Goal: Information Seeking & Learning: Understand process/instructions

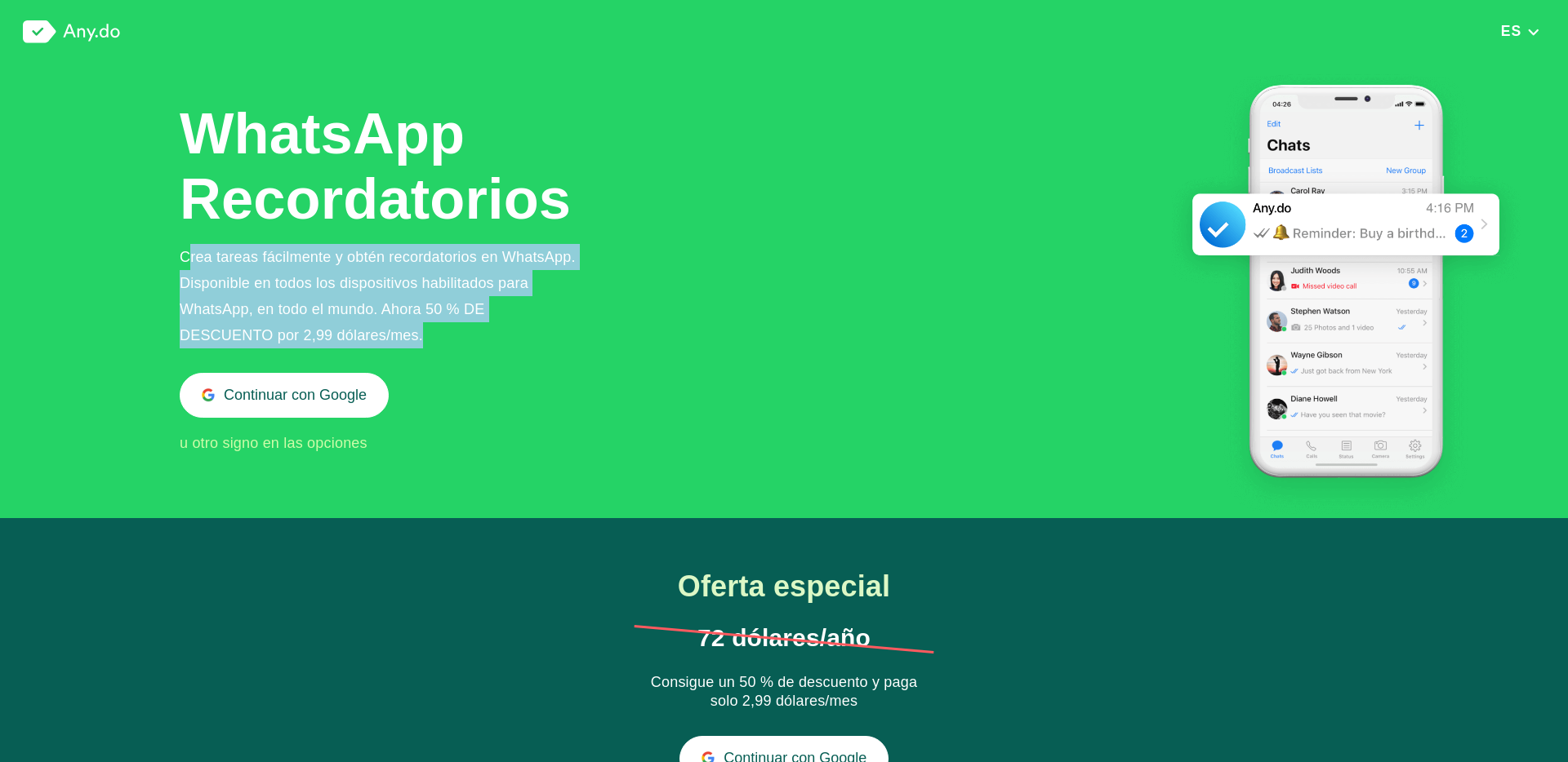
drag, startPoint x: 185, startPoint y: 258, endPoint x: 472, endPoint y: 337, distance: 297.7
click at [472, 337] on div "Crea tareas fácilmente y obtén recordatorios en WhatsApp. Disponible en todos l…" at bounding box center [377, 296] width 397 height 104
click at [483, 334] on div "Crea tareas fácilmente y obtén recordatorios en WhatsApp. Disponible en todos l…" at bounding box center [377, 296] width 397 height 104
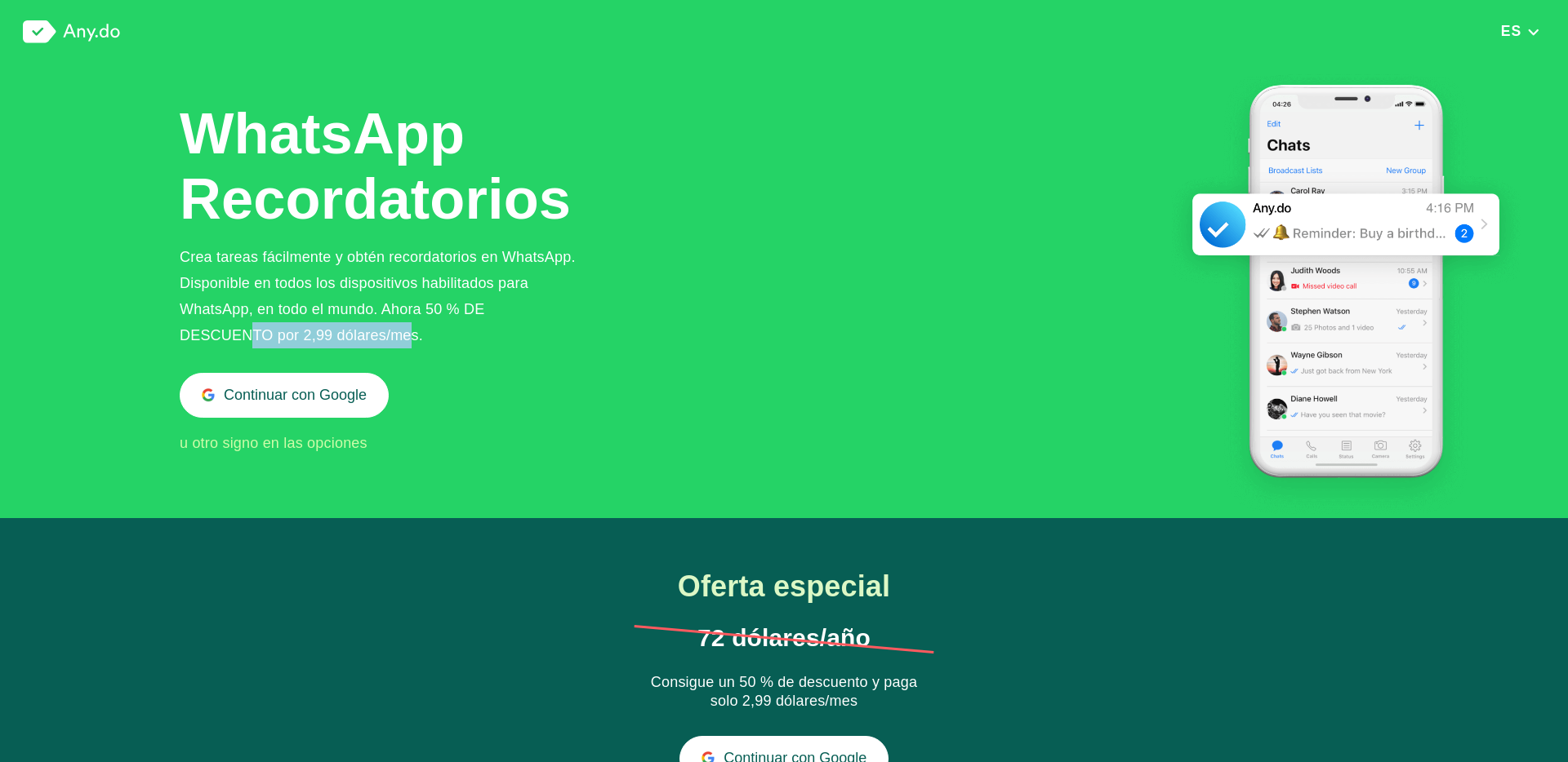
drag, startPoint x: 247, startPoint y: 332, endPoint x: 411, endPoint y: 333, distance: 164.0
click at [411, 333] on div "Crea tareas fácilmente y obtén recordatorios en WhatsApp. Disponible en todos l…" at bounding box center [377, 296] width 397 height 104
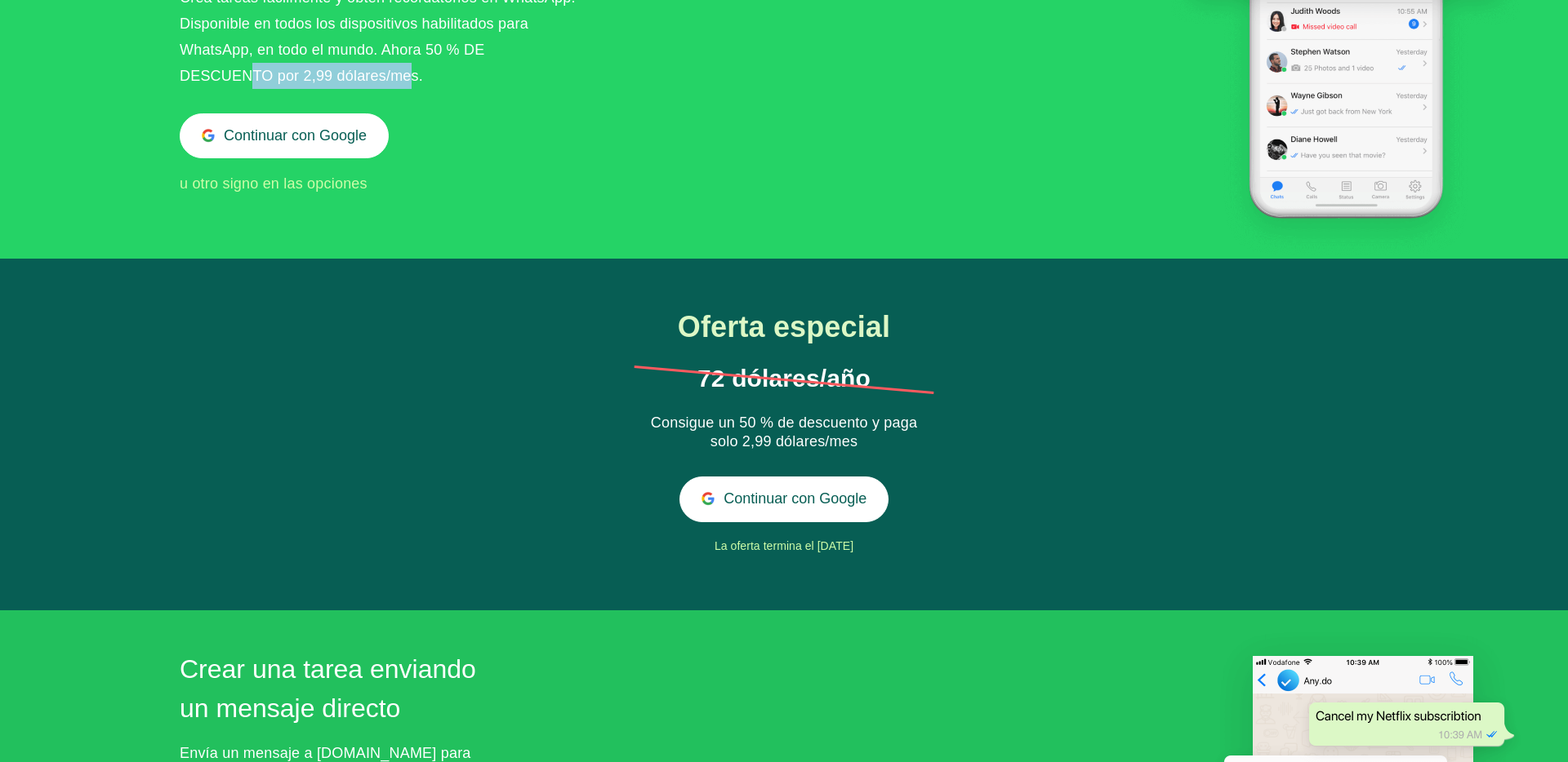
scroll to position [277, 0]
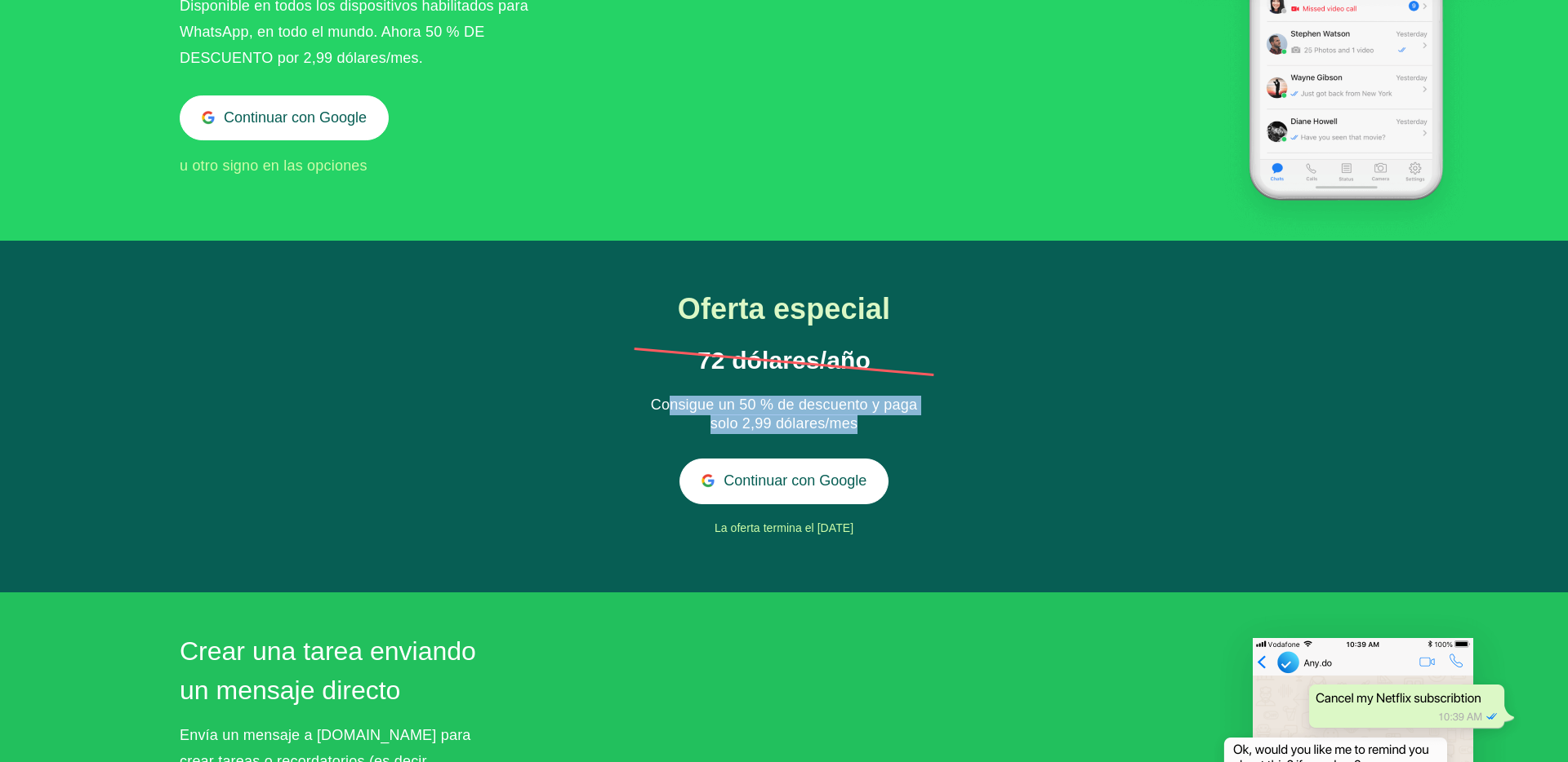
drag, startPoint x: 672, startPoint y: 403, endPoint x: 932, endPoint y: 430, distance: 261.4
click at [909, 426] on div "Consigue un 50 % de descuento y paga solo 2,99 dólares/mes" at bounding box center [784, 415] width 268 height 39
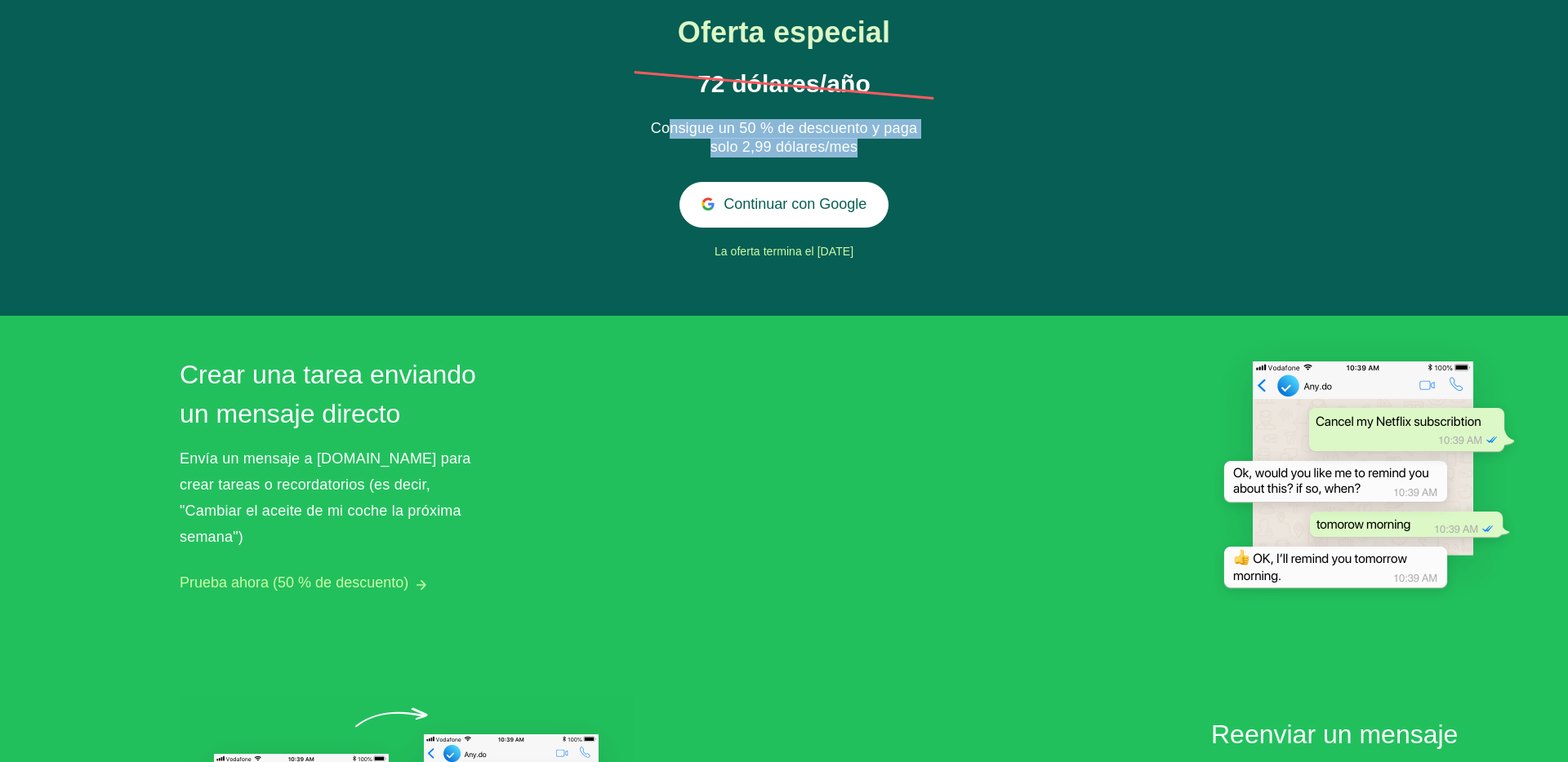
scroll to position [557, 0]
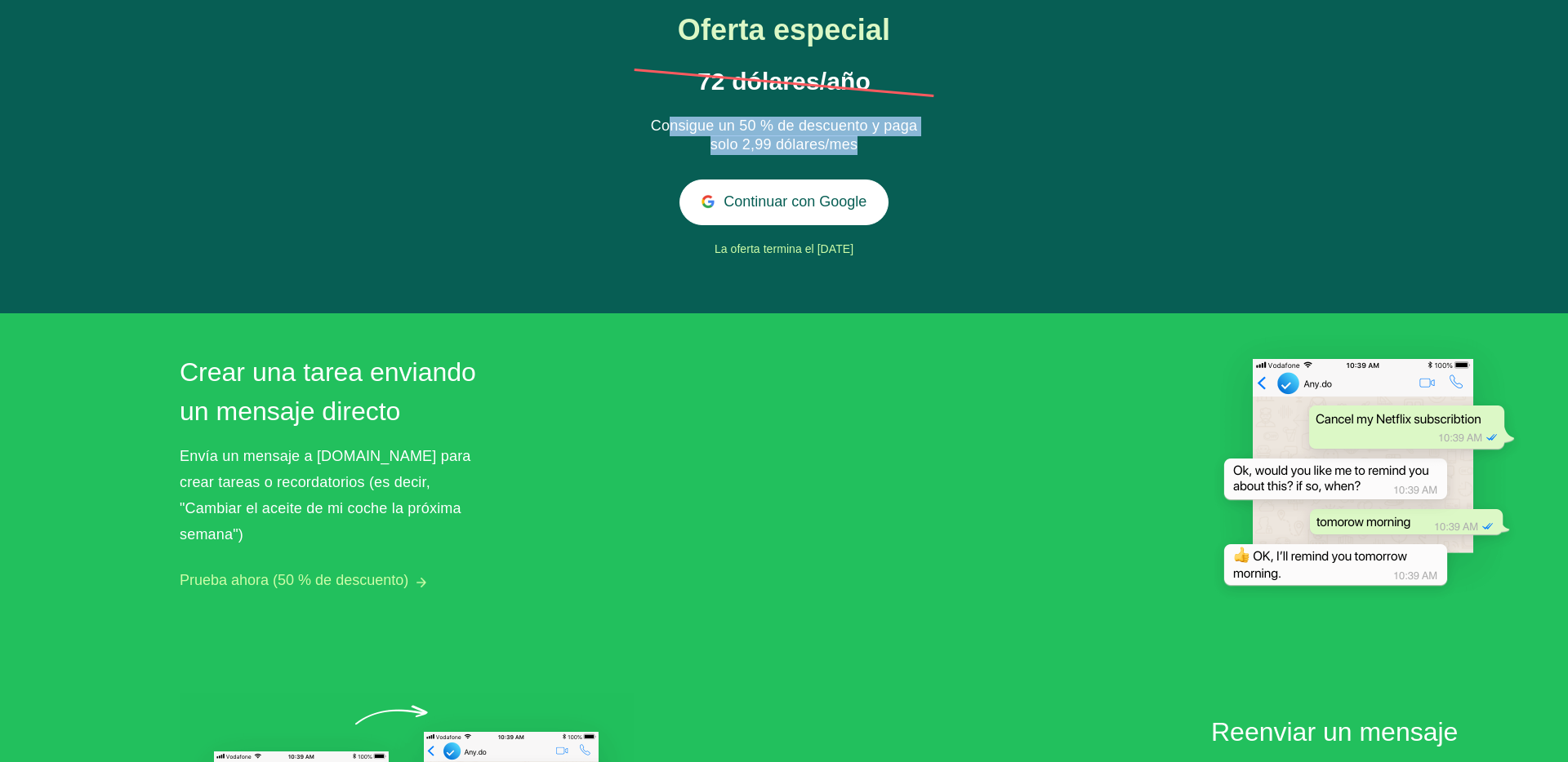
drag, startPoint x: 721, startPoint y: 253, endPoint x: 857, endPoint y: 253, distance: 136.0
click at [857, 253] on div "La oferta termina el [DATE]" at bounding box center [784, 250] width 418 height 24
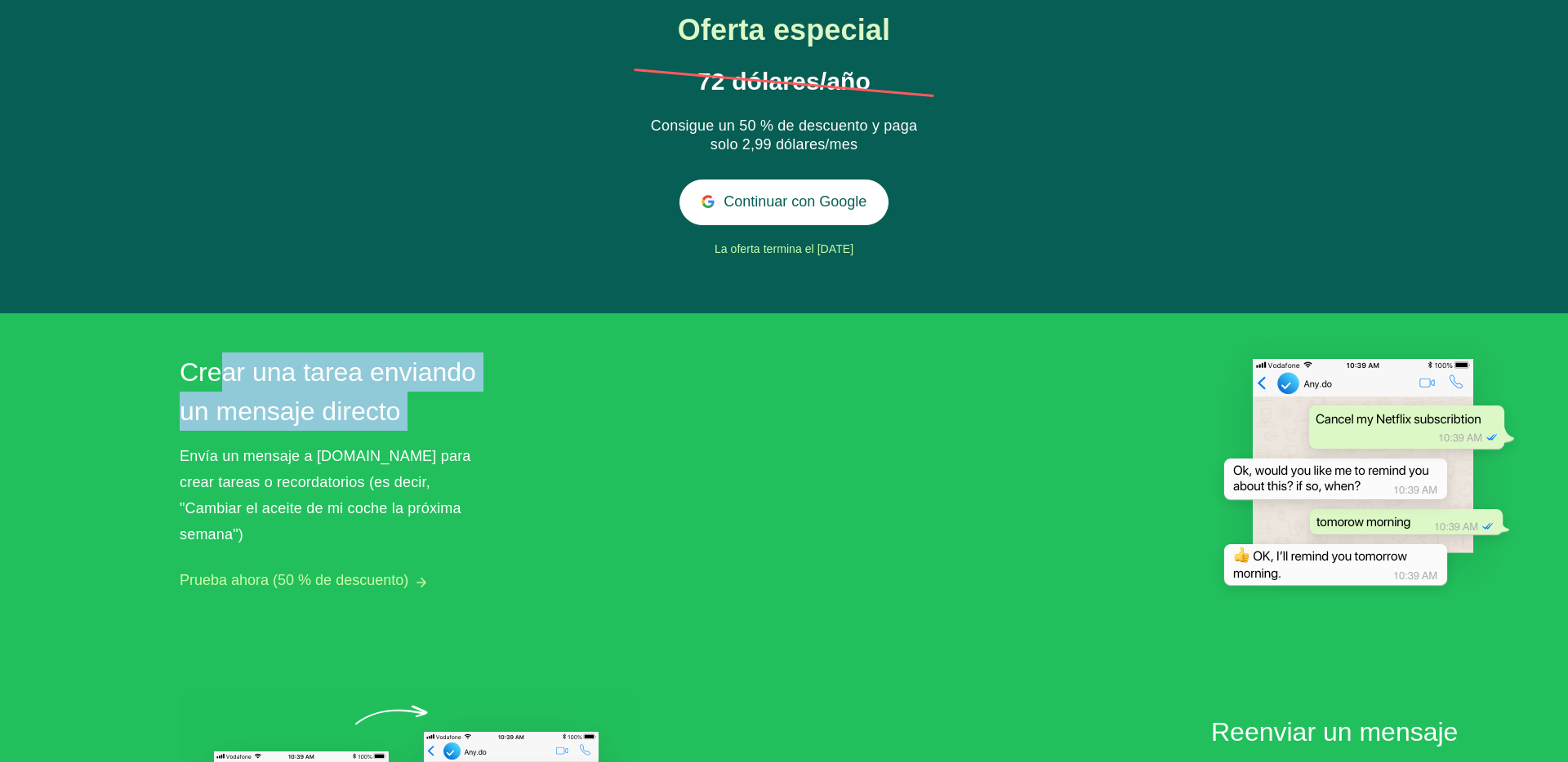
drag, startPoint x: 218, startPoint y: 388, endPoint x: 494, endPoint y: 454, distance: 283.8
click at [463, 453] on div "Crear una tarea enviando un mensaje directo Envía un mensaje a [DOMAIN_NAME] pa…" at bounding box center [334, 471] width 310 height 237
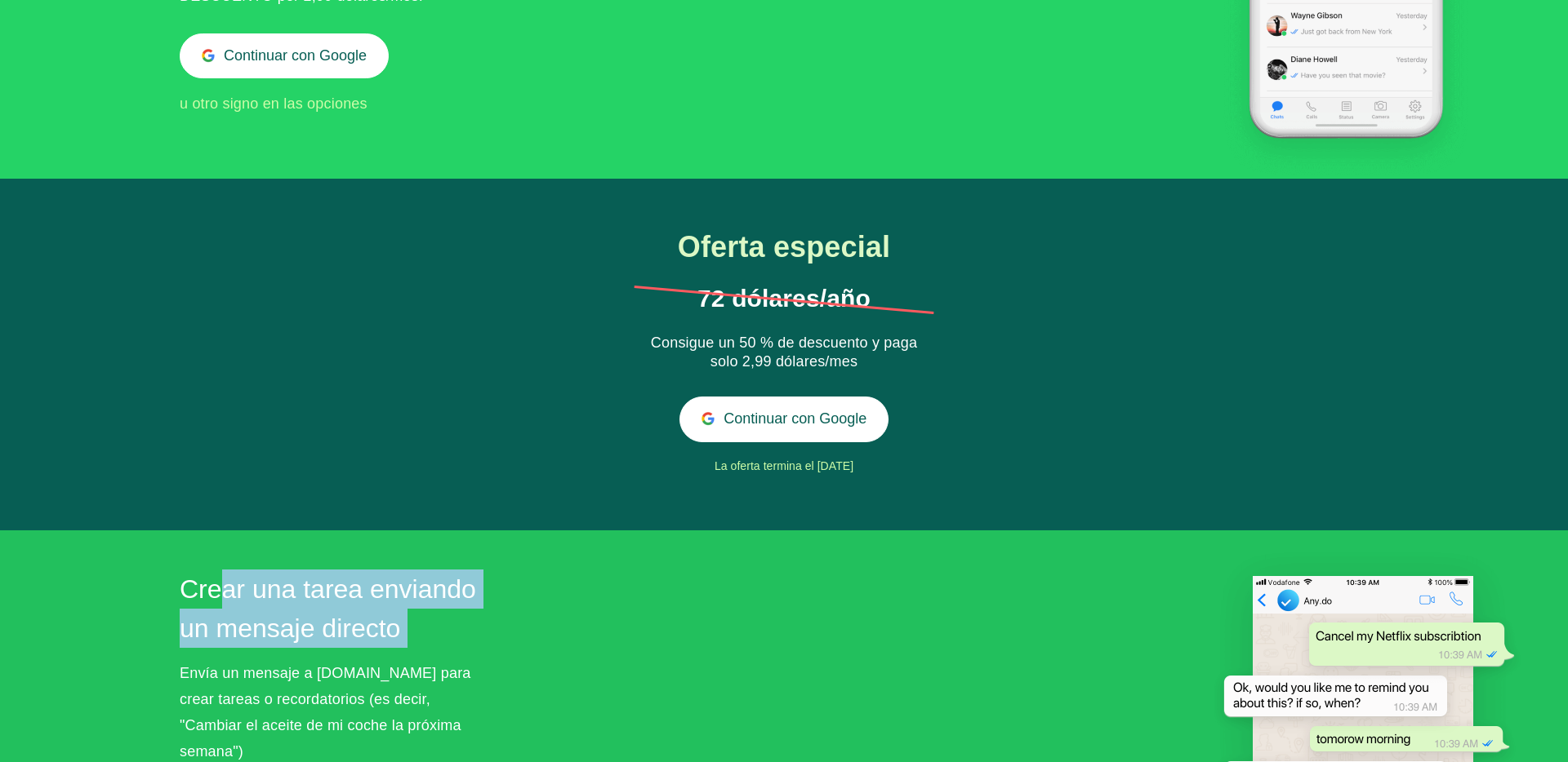
scroll to position [0, 0]
